Goal: Navigation & Orientation: Find specific page/section

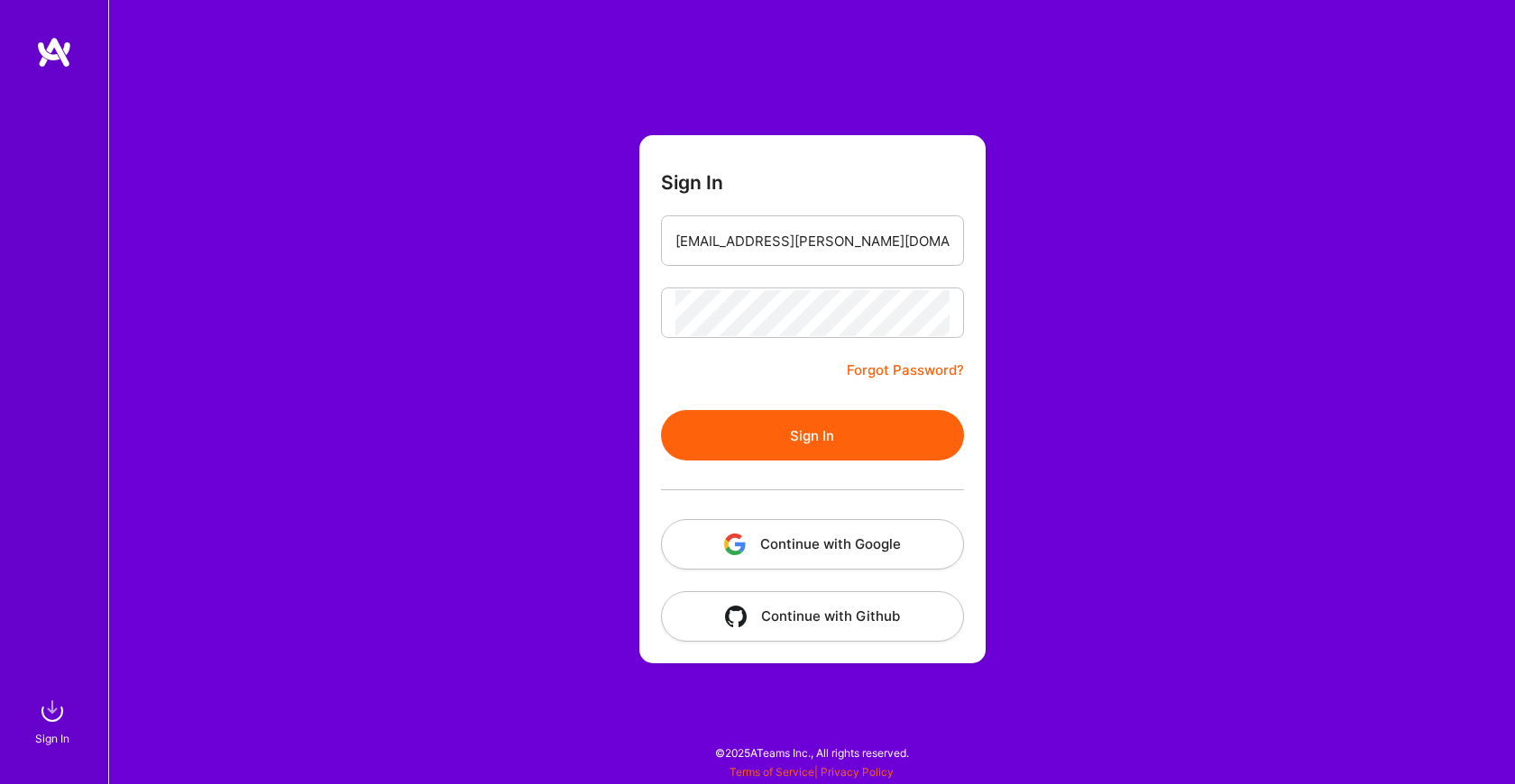
type input "[EMAIL_ADDRESS][PERSON_NAME][DOMAIN_NAME]"
click at [798, 426] on button "Sign In" at bounding box center [813, 436] width 303 height 51
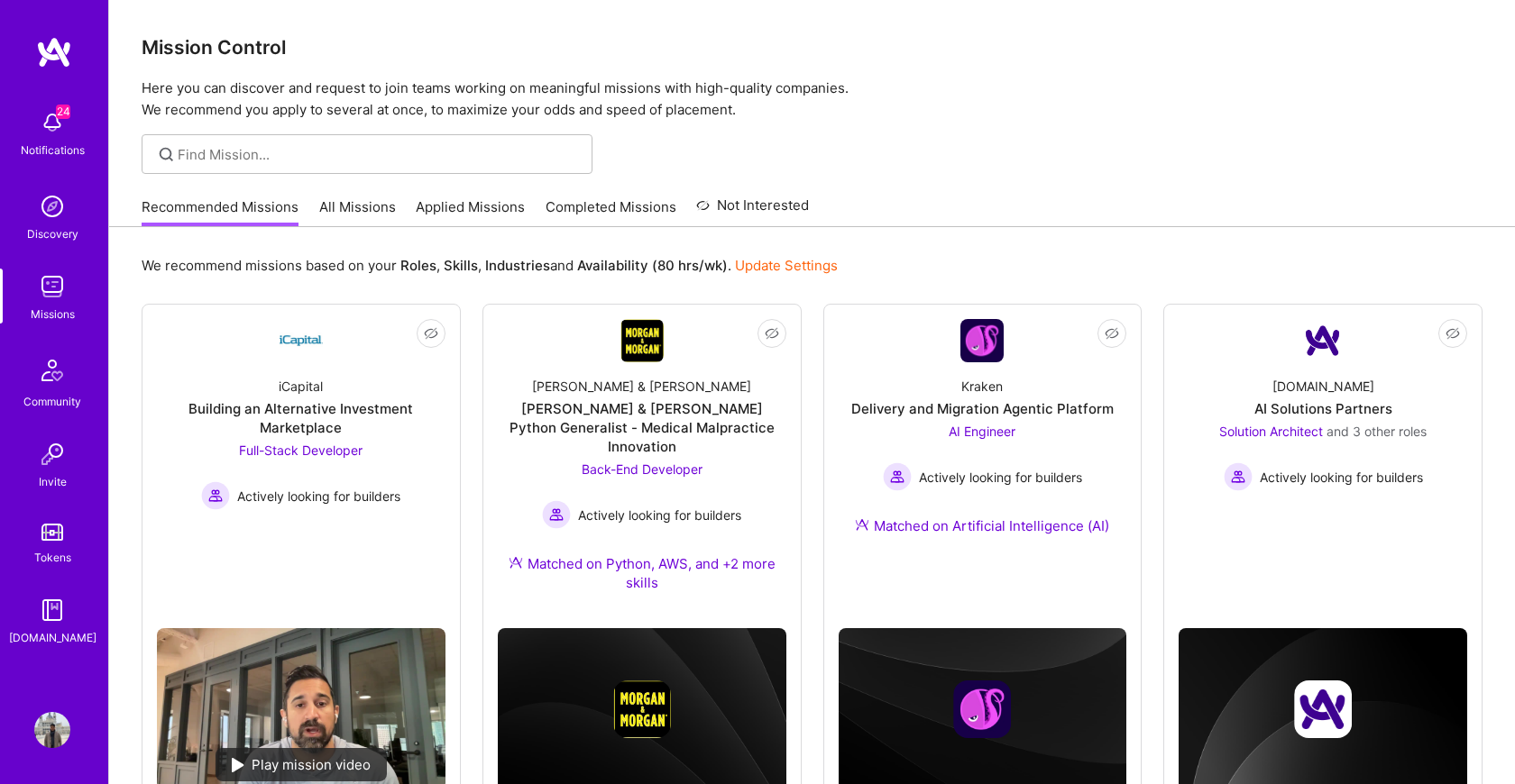
click at [490, 218] on link "Applied Missions" at bounding box center [470, 212] width 109 height 30
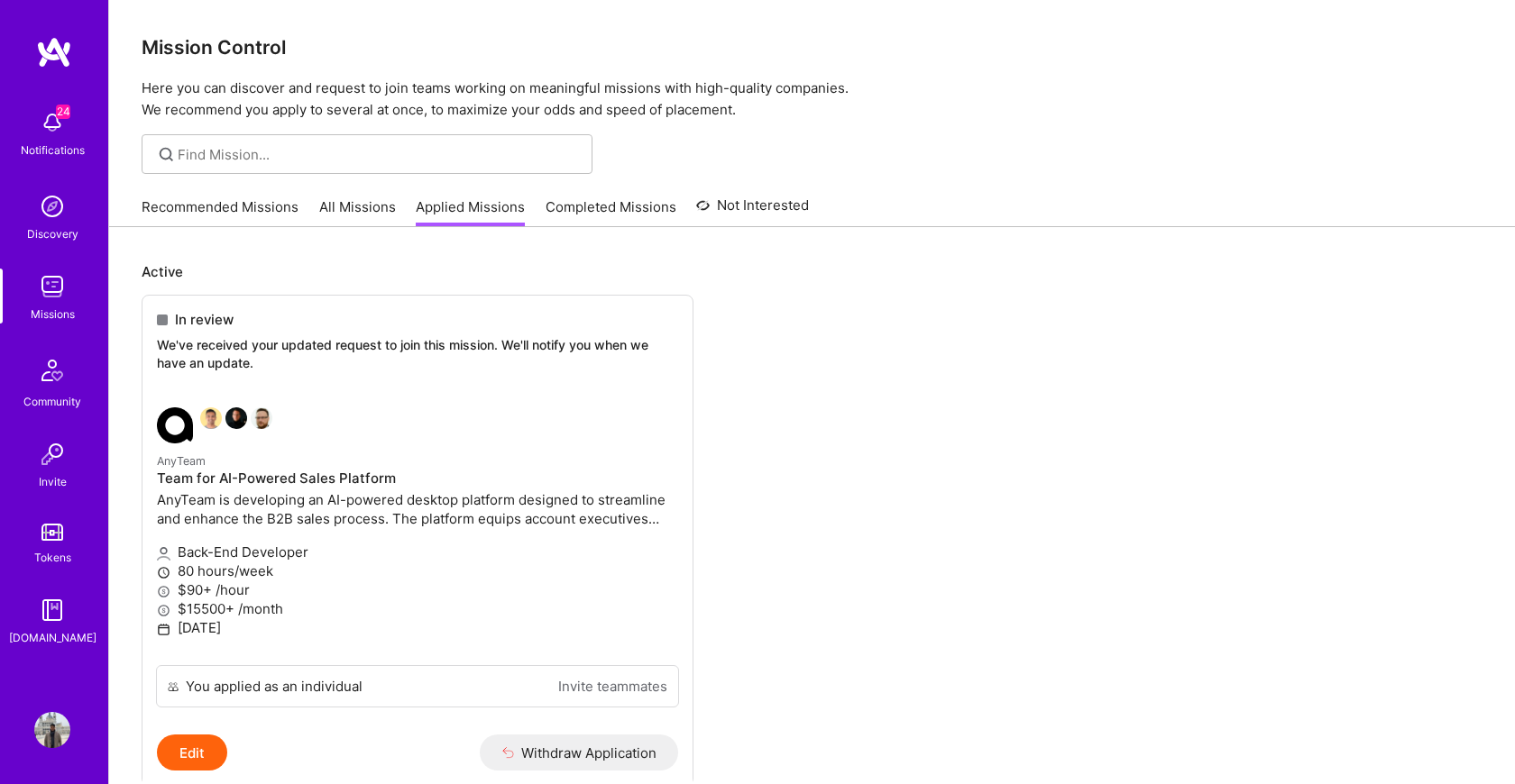
click at [567, 209] on link "Completed Missions" at bounding box center [611, 212] width 131 height 30
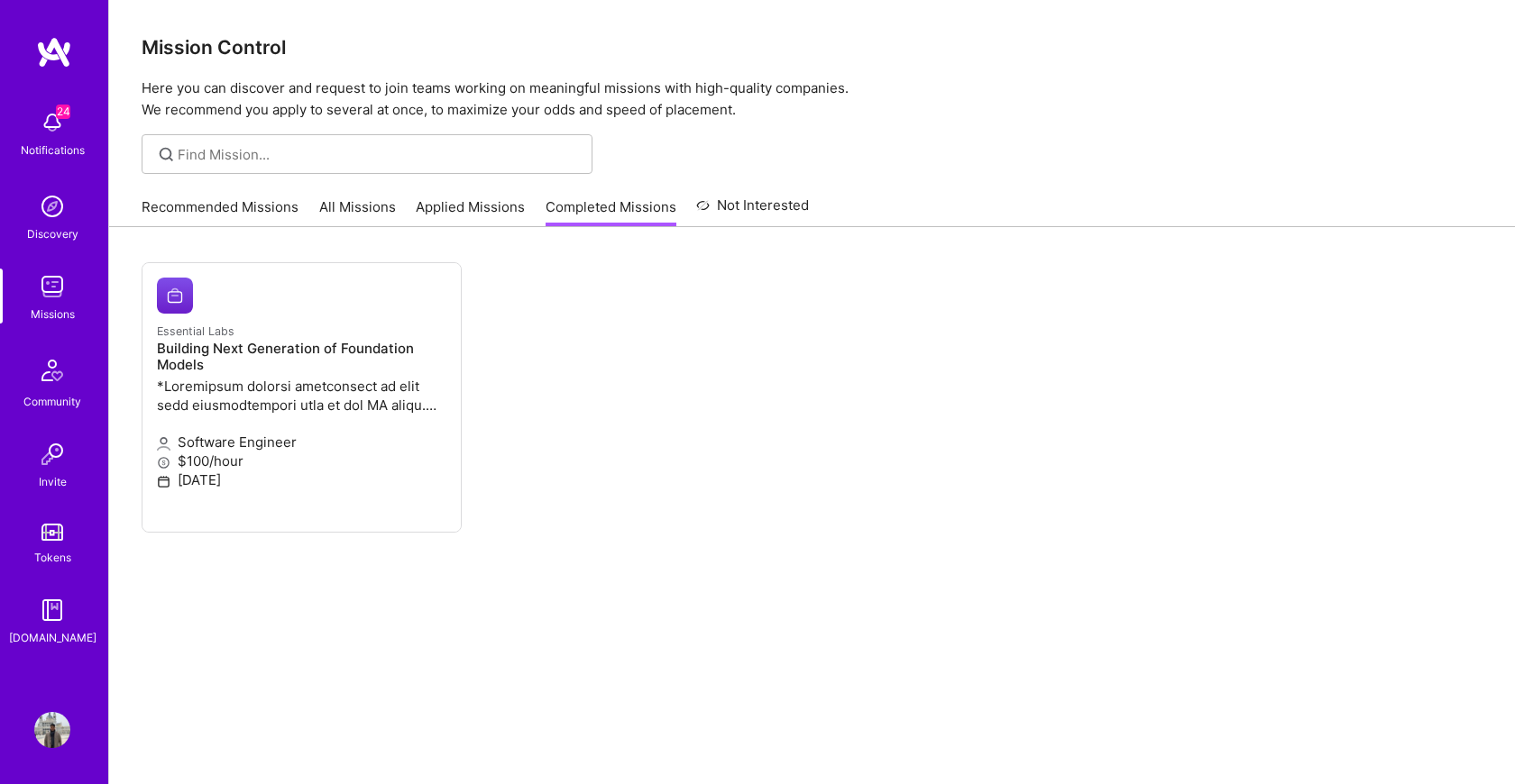
click at [759, 194] on div "Recommended Missions All Missions Applied Missions Completed Missions Not Inter…" at bounding box center [475, 207] width 667 height 39
click at [369, 201] on link "All Missions" at bounding box center [357, 212] width 77 height 30
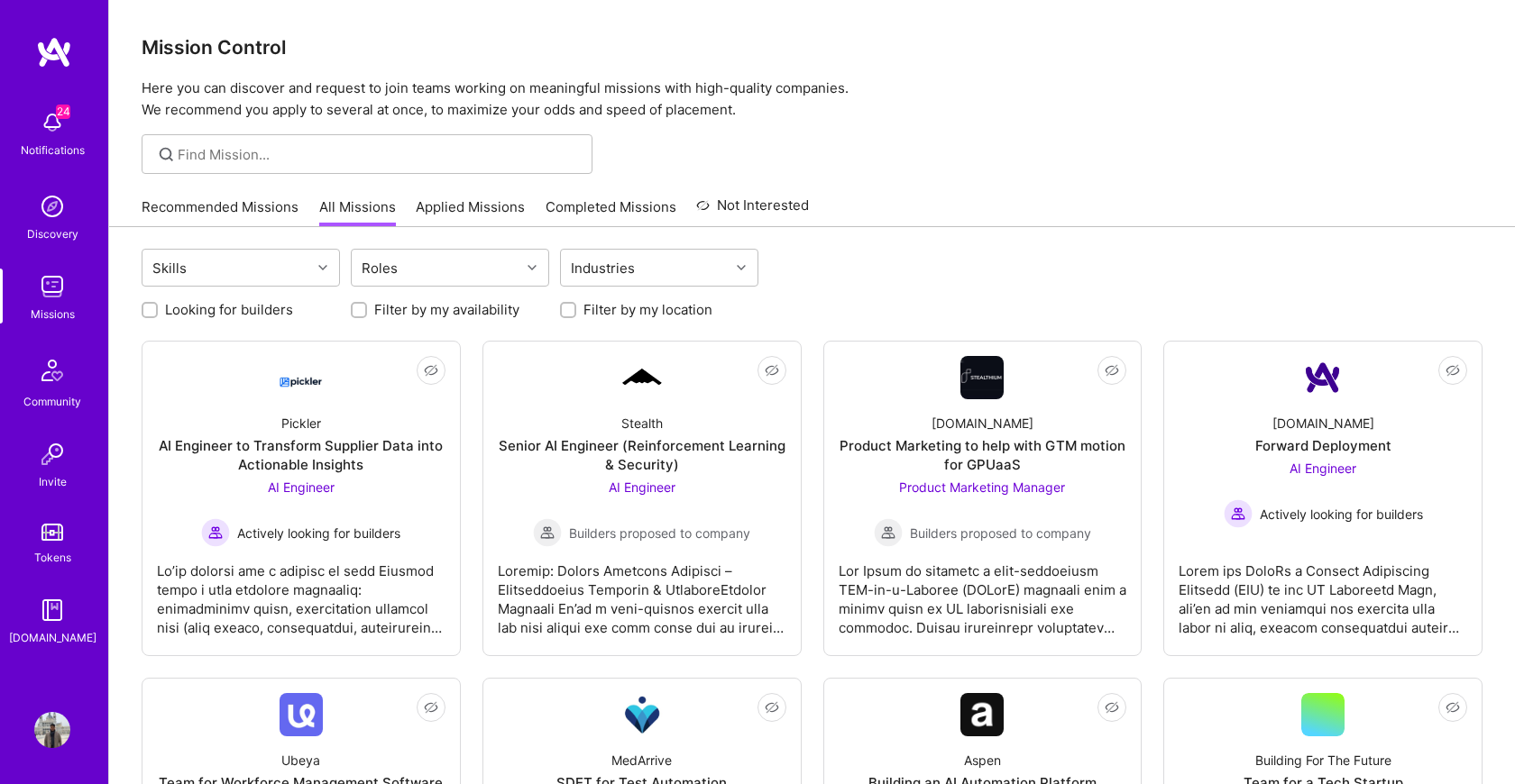
click at [697, 215] on icon at bounding box center [703, 206] width 14 height 21
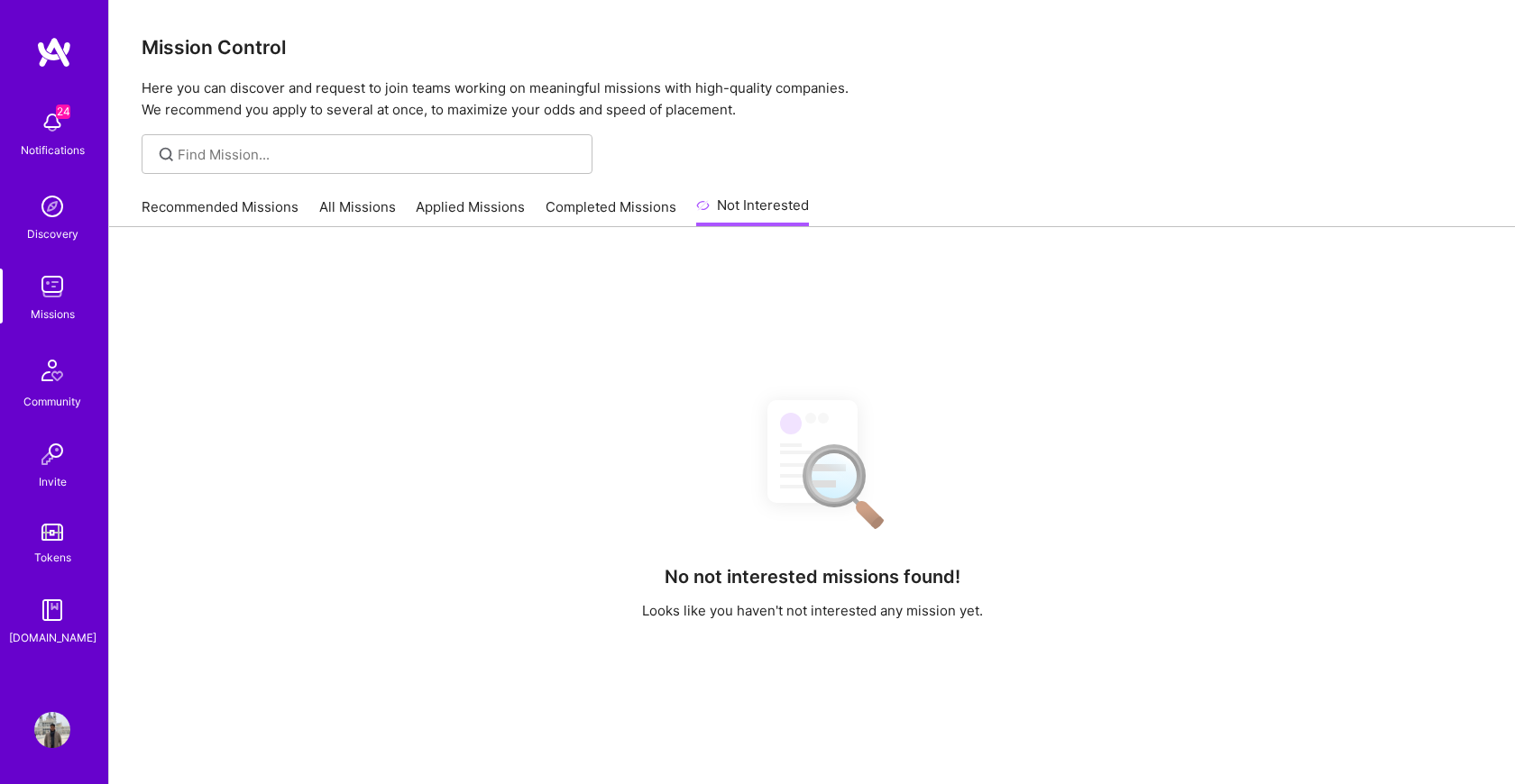
click at [326, 211] on link "All Missions" at bounding box center [357, 212] width 77 height 30
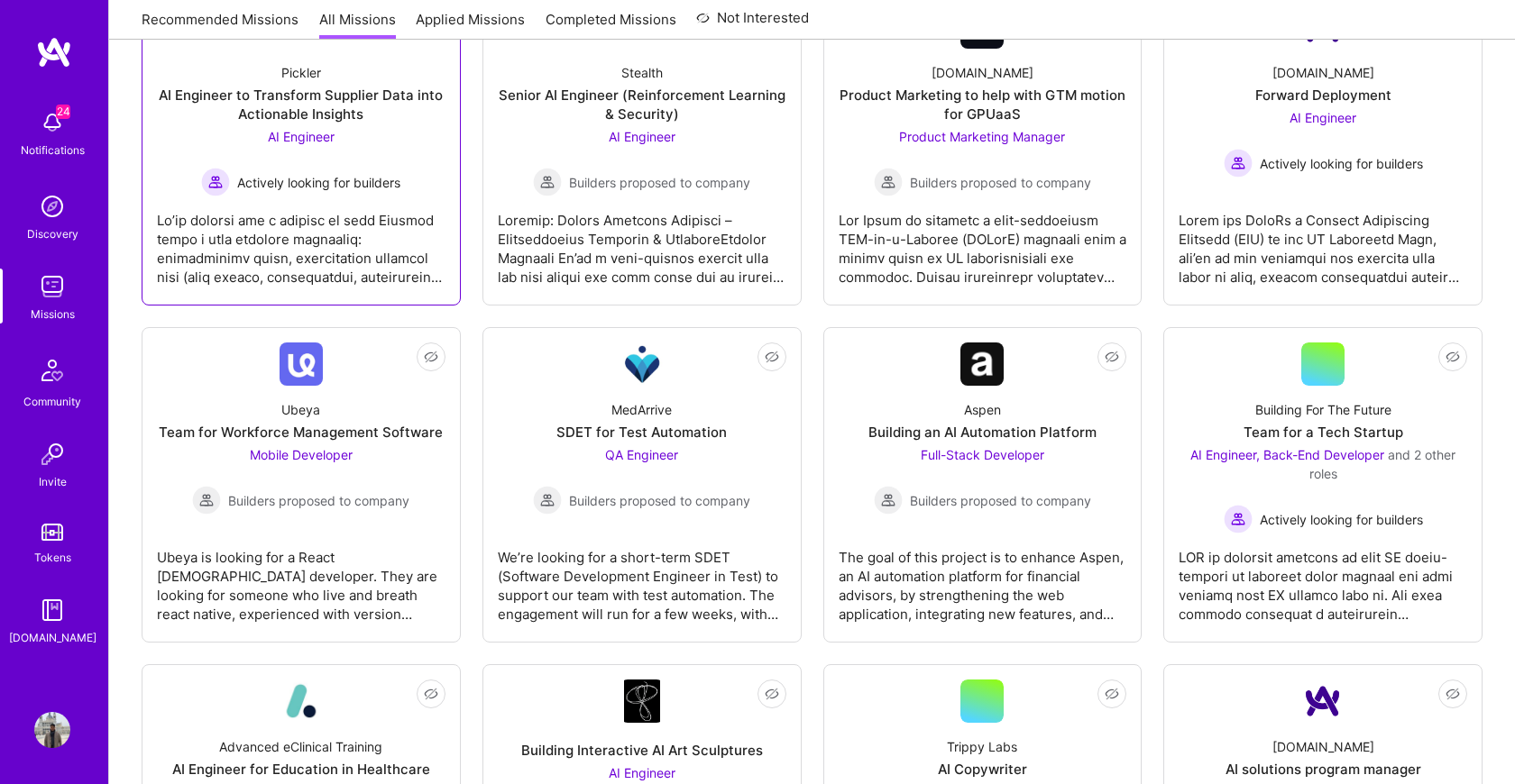
scroll to position [422, 0]
